Goal: Transaction & Acquisition: Purchase product/service

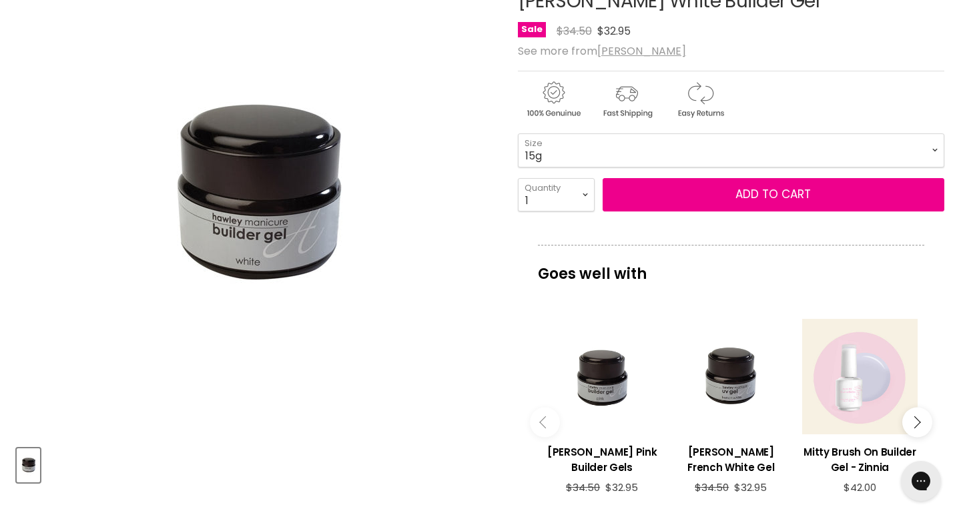
scroll to position [203, 0]
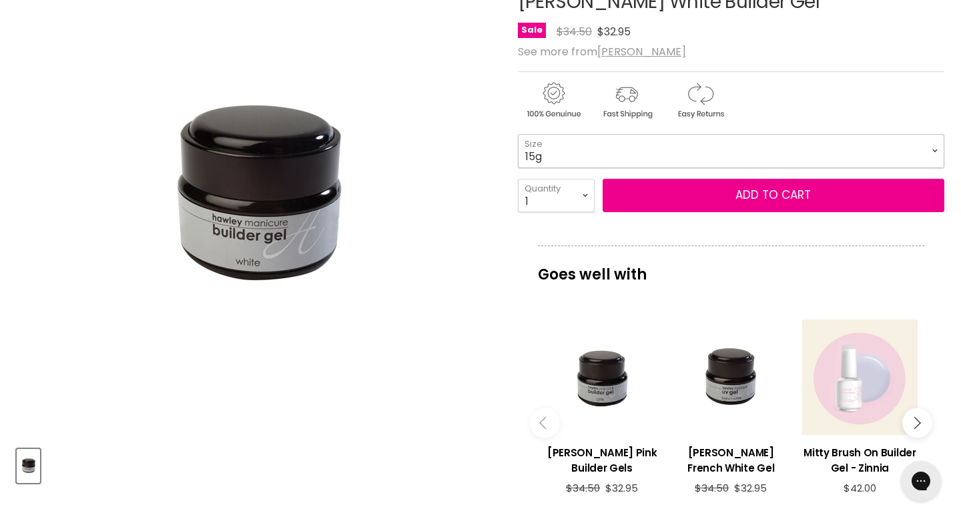
click at [571, 135] on select "15g" at bounding box center [731, 150] width 426 height 33
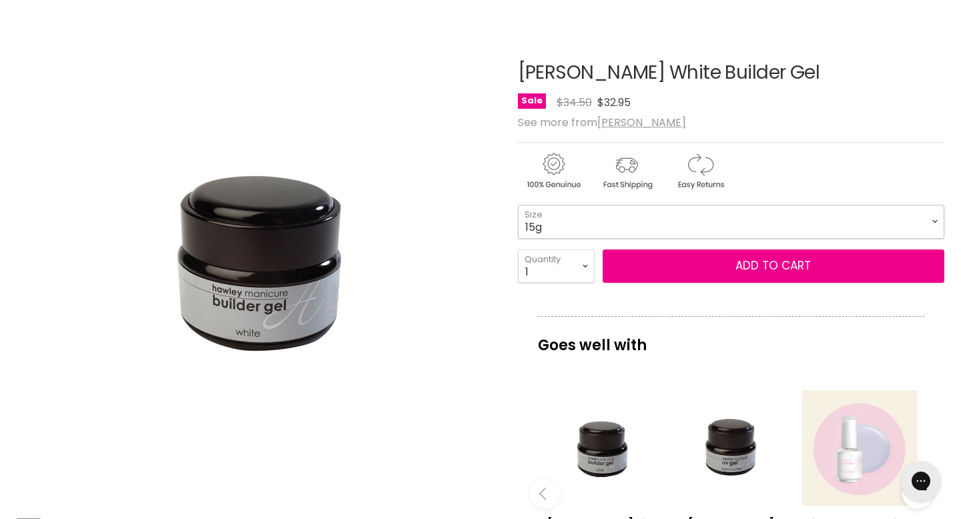
scroll to position [131, 0]
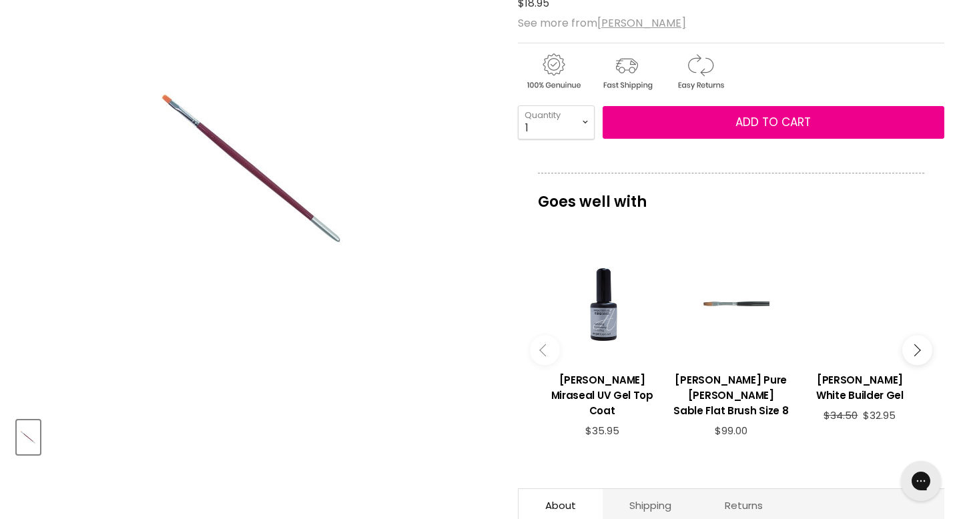
scroll to position [258, 0]
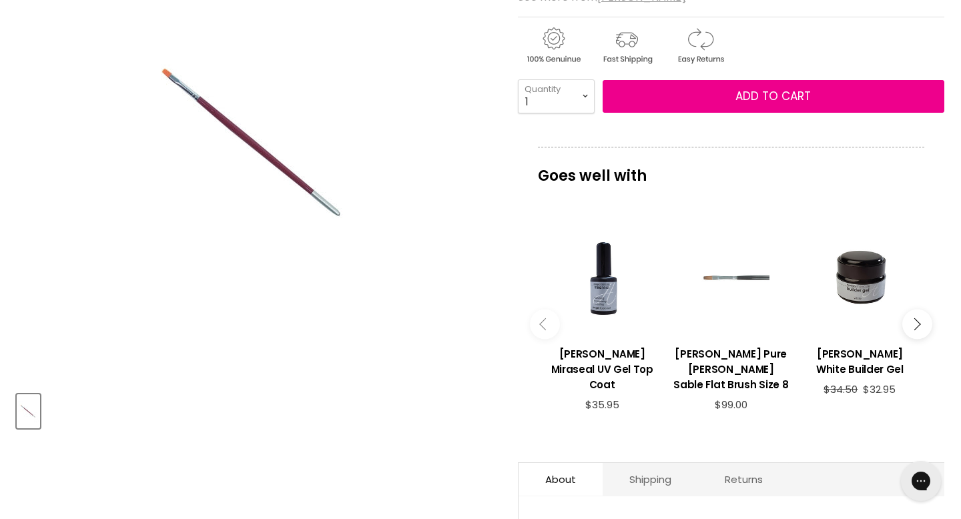
click at [734, 275] on div "Main content" at bounding box center [730, 278] width 115 height 115
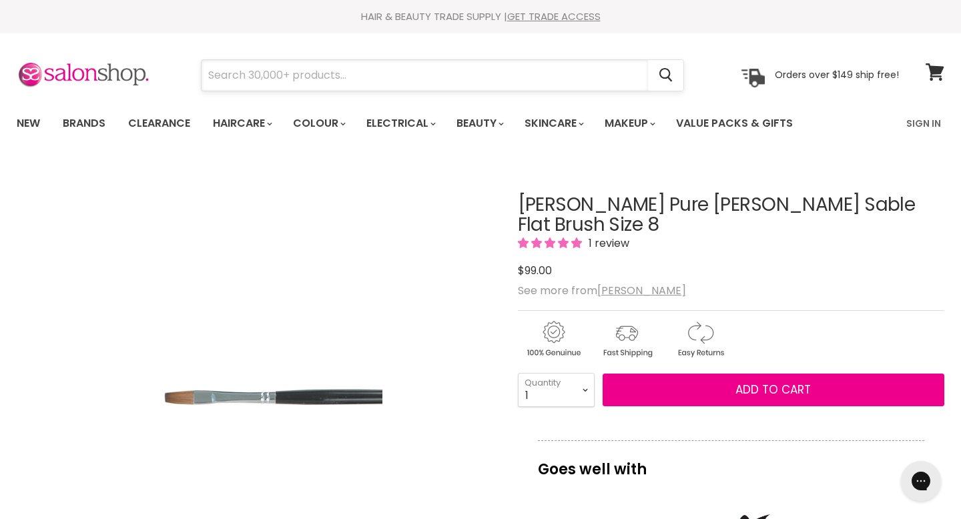
click at [440, 85] on input "Search" at bounding box center [425, 75] width 446 height 31
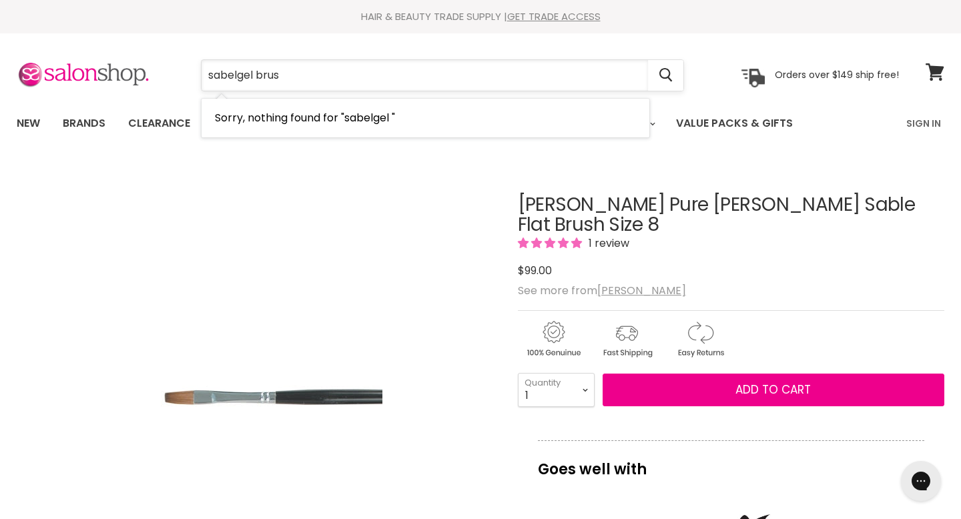
type input "sabelgel brush"
